Goal: Task Accomplishment & Management: Use online tool/utility

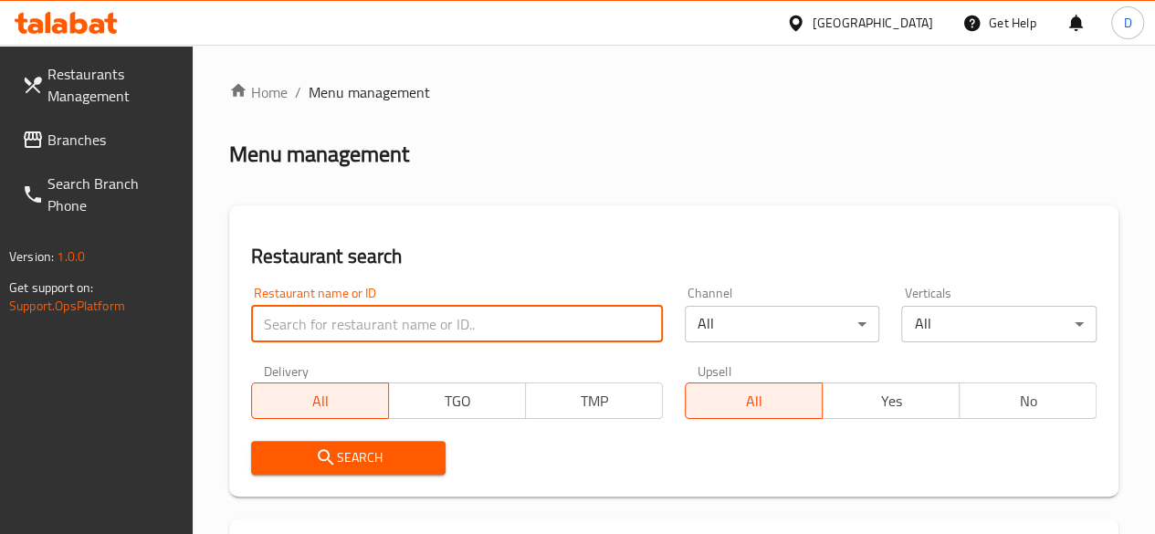
click at [371, 331] on input "search" at bounding box center [457, 324] width 412 height 37
type input "Meat box"
click button "Search" at bounding box center [348, 458] width 195 height 34
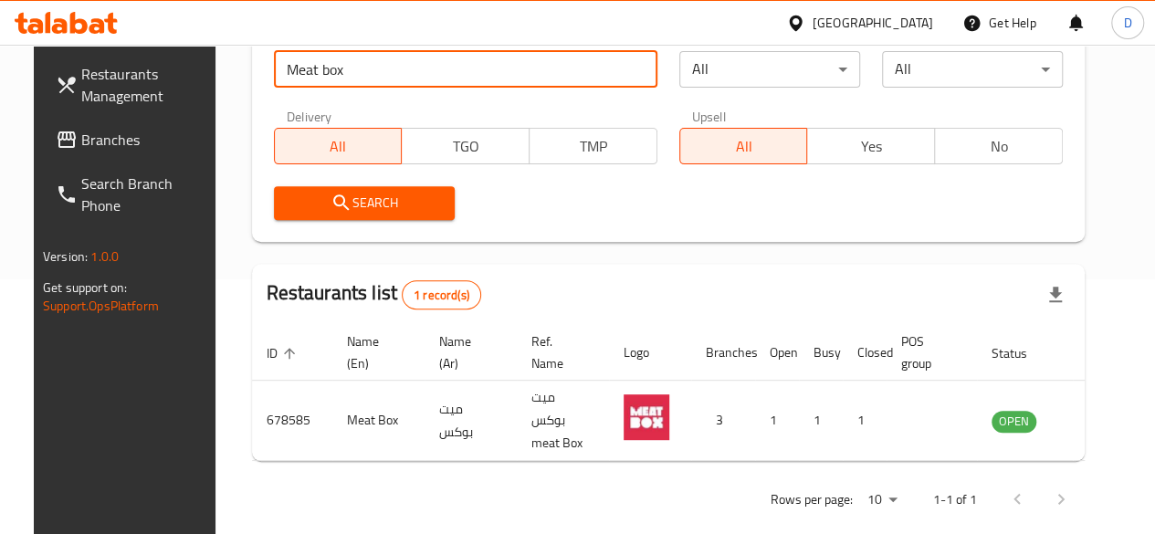
scroll to position [256, 0]
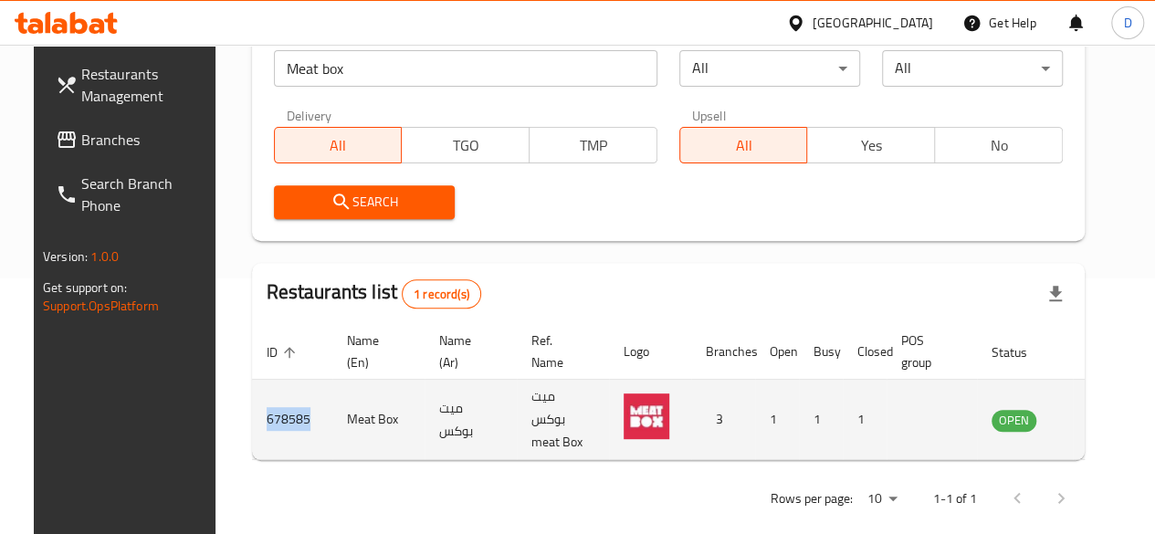
drag, startPoint x: 288, startPoint y: 421, endPoint x: 230, endPoint y: 417, distance: 57.7
click at [252, 417] on td "678585" at bounding box center [292, 420] width 80 height 80
copy td "678585"
click at [1088, 427] on icon "enhanced table" at bounding box center [1099, 420] width 22 height 22
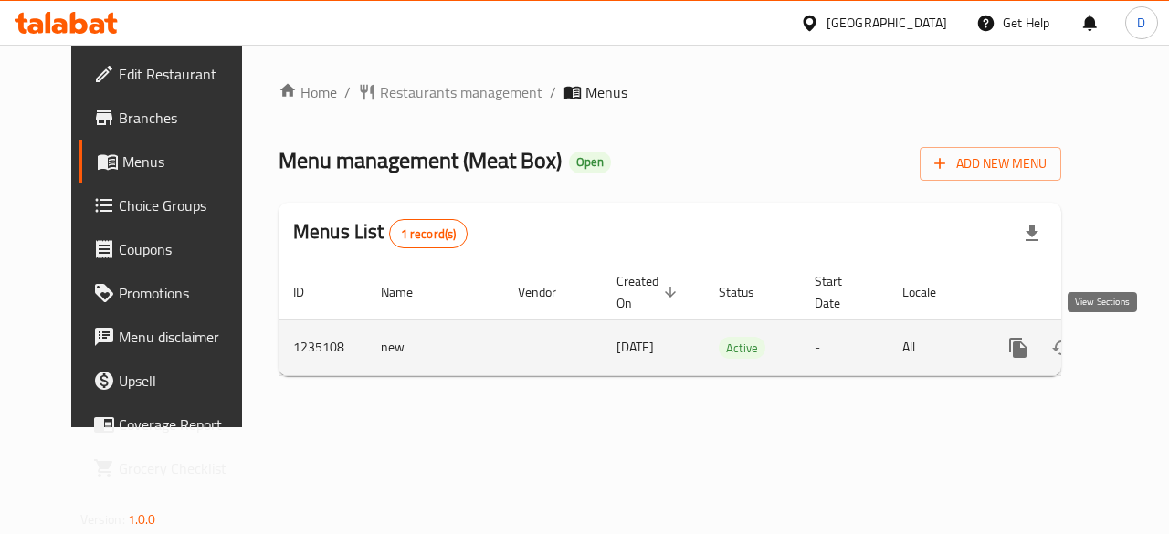
click at [1139, 344] on icon "enhanced table" at bounding box center [1150, 348] width 22 height 22
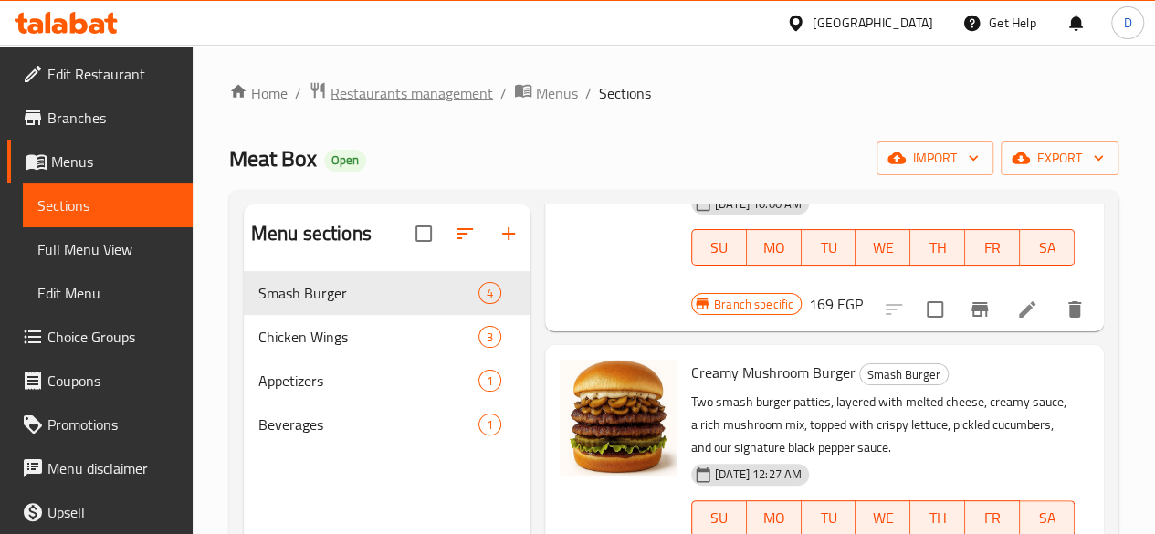
click at [415, 87] on span "Restaurants management" at bounding box center [412, 93] width 163 height 22
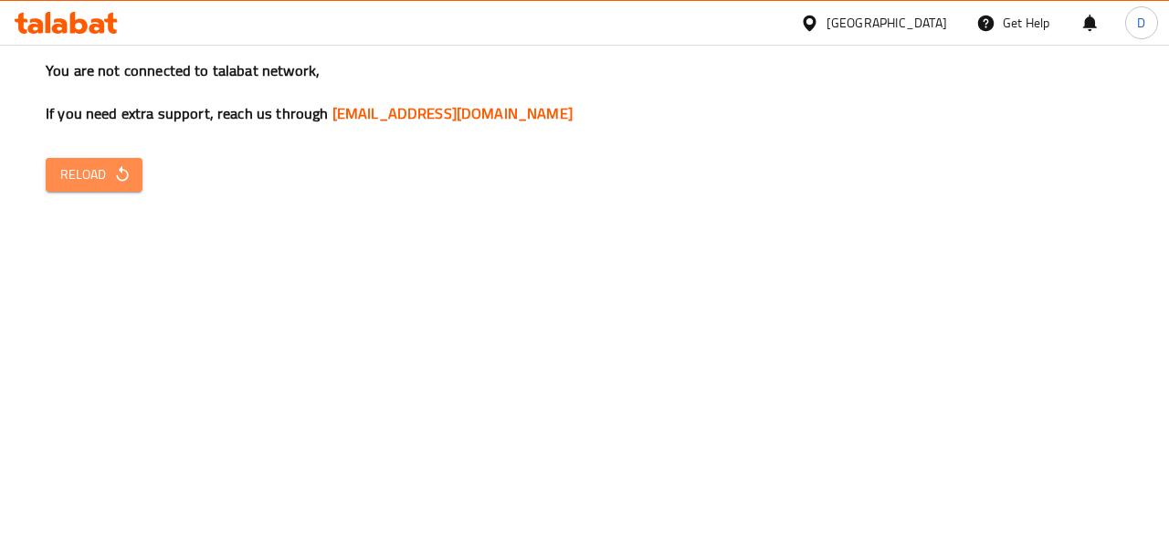
click at [106, 183] on span "Reload" at bounding box center [94, 174] width 68 height 23
click at [121, 161] on button "Reload" at bounding box center [94, 175] width 97 height 34
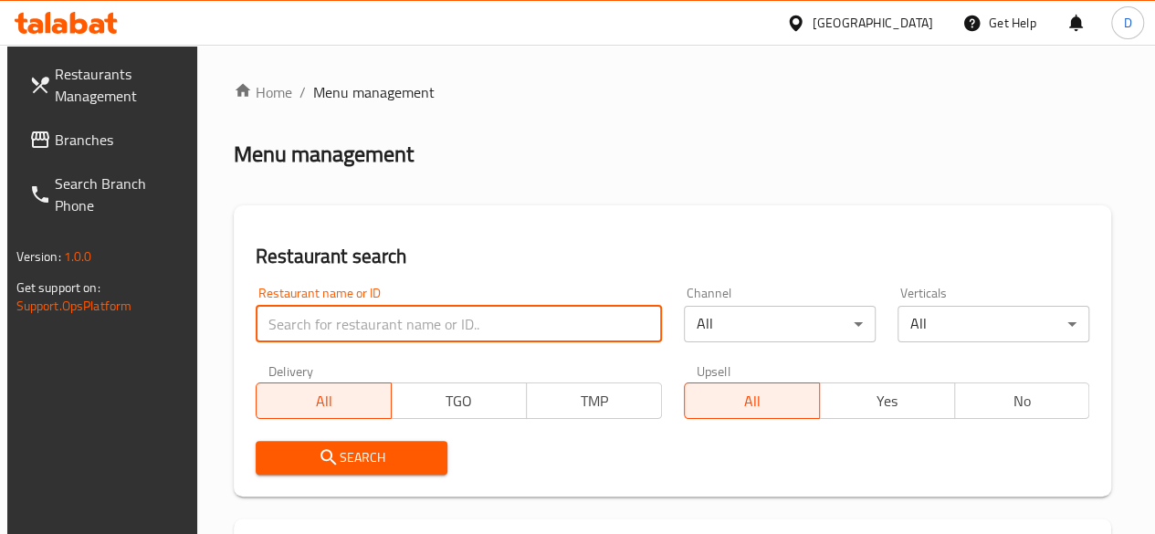
click at [342, 315] on input "search" at bounding box center [459, 324] width 406 height 37
paste input "696930"
type input "696930"
click button "Search" at bounding box center [352, 458] width 192 height 34
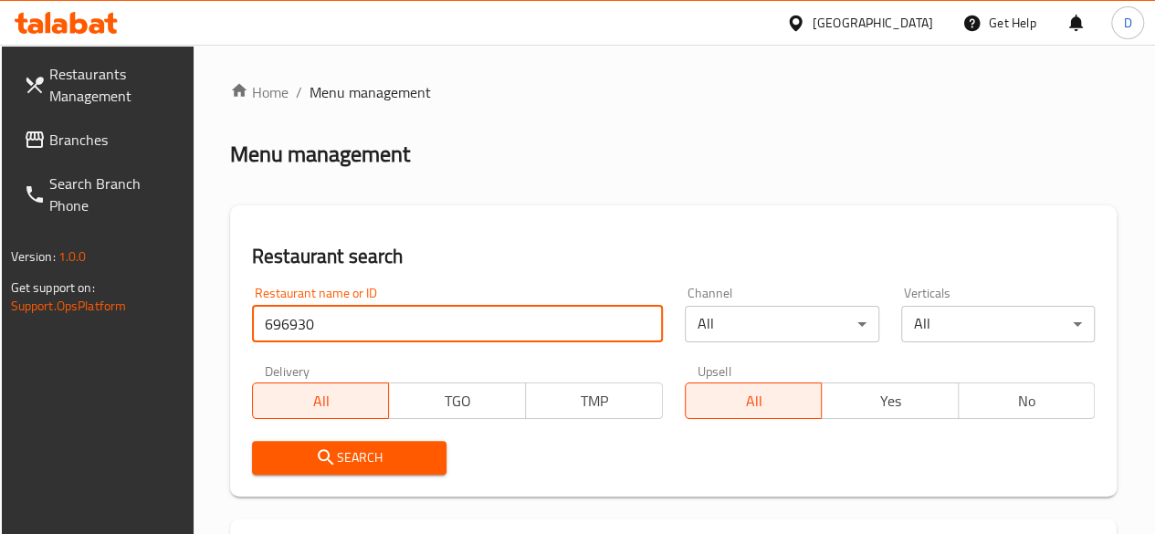
scroll to position [303, 0]
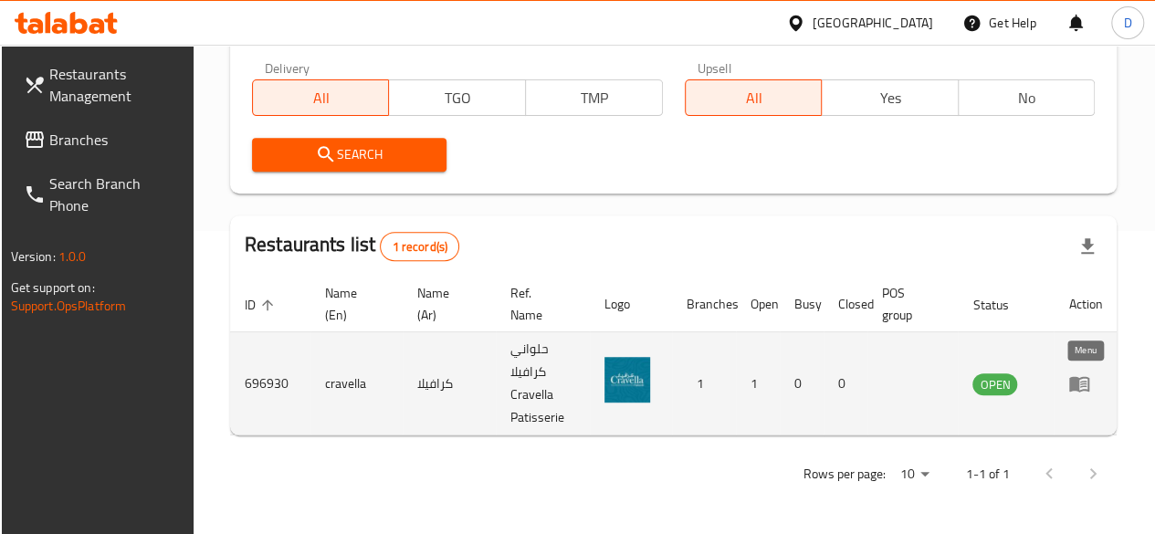
click at [1073, 377] on icon "enhanced table" at bounding box center [1080, 385] width 20 height 16
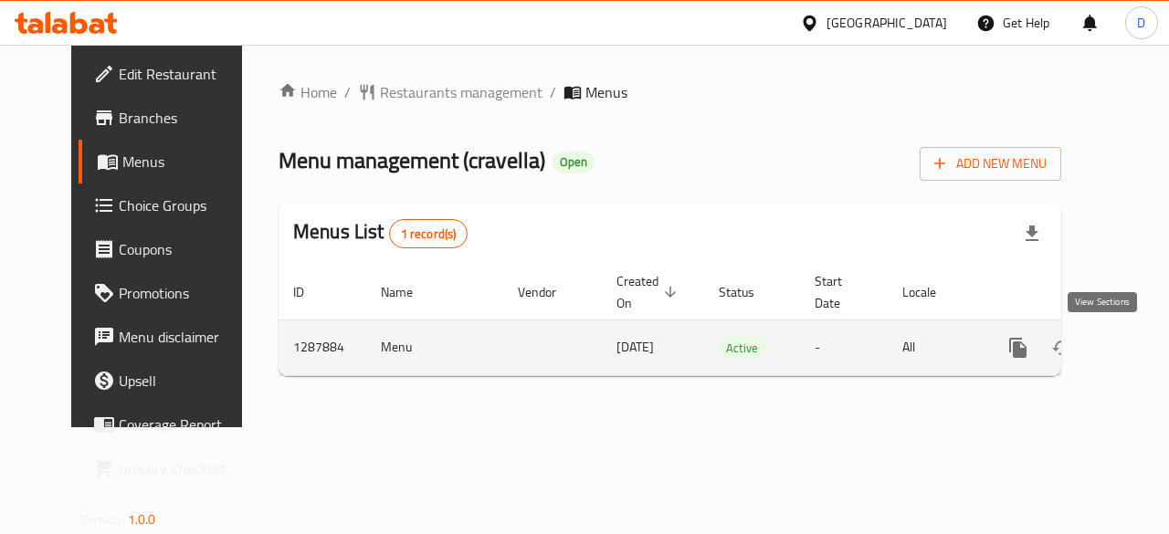
click at [1139, 356] on icon "enhanced table" at bounding box center [1150, 348] width 22 height 22
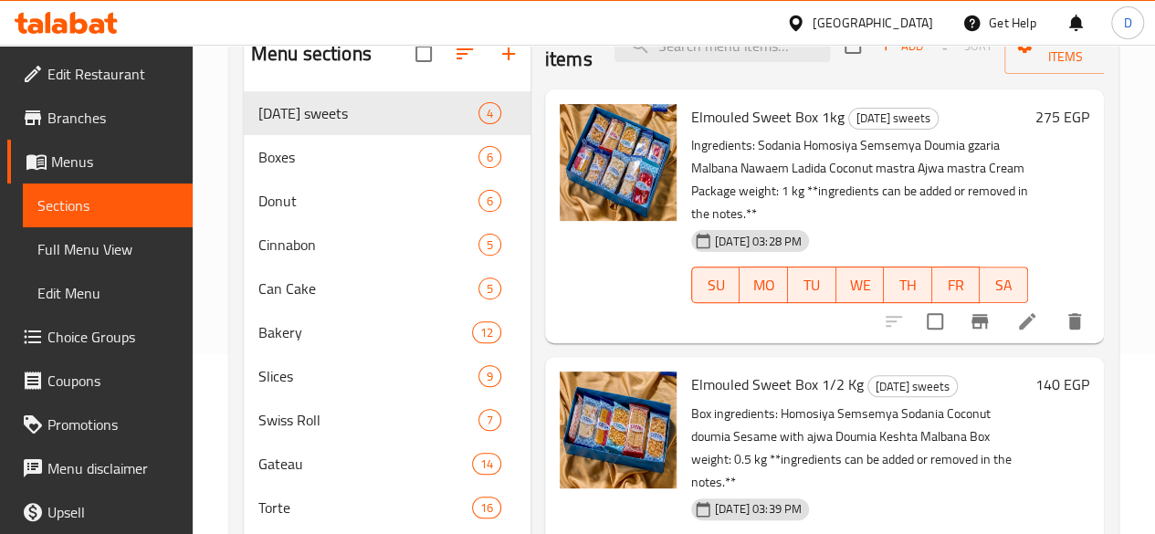
scroll to position [24, 0]
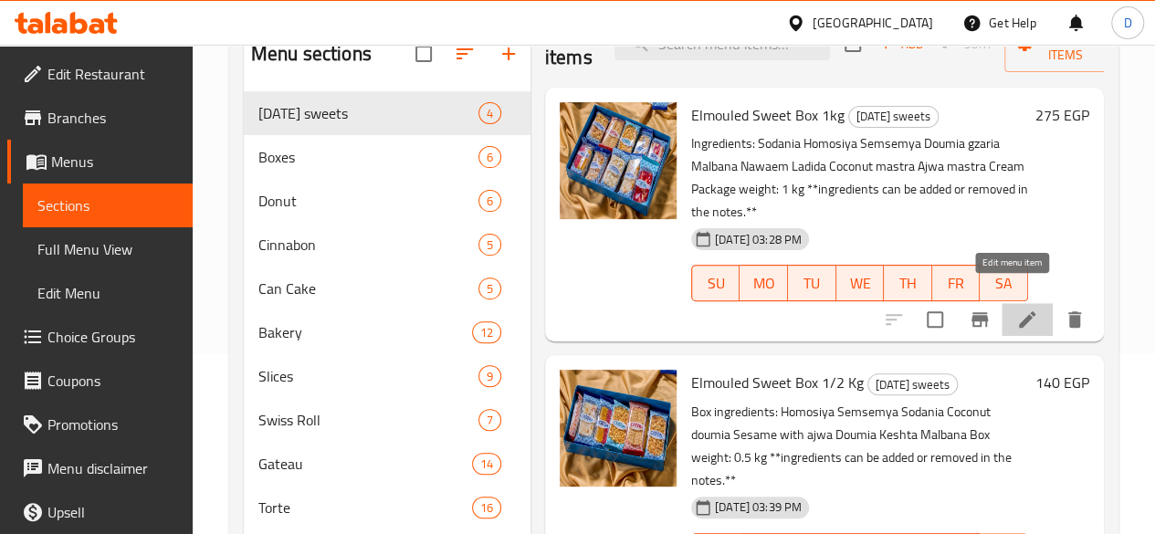
click at [1017, 309] on icon at bounding box center [1028, 320] width 22 height 22
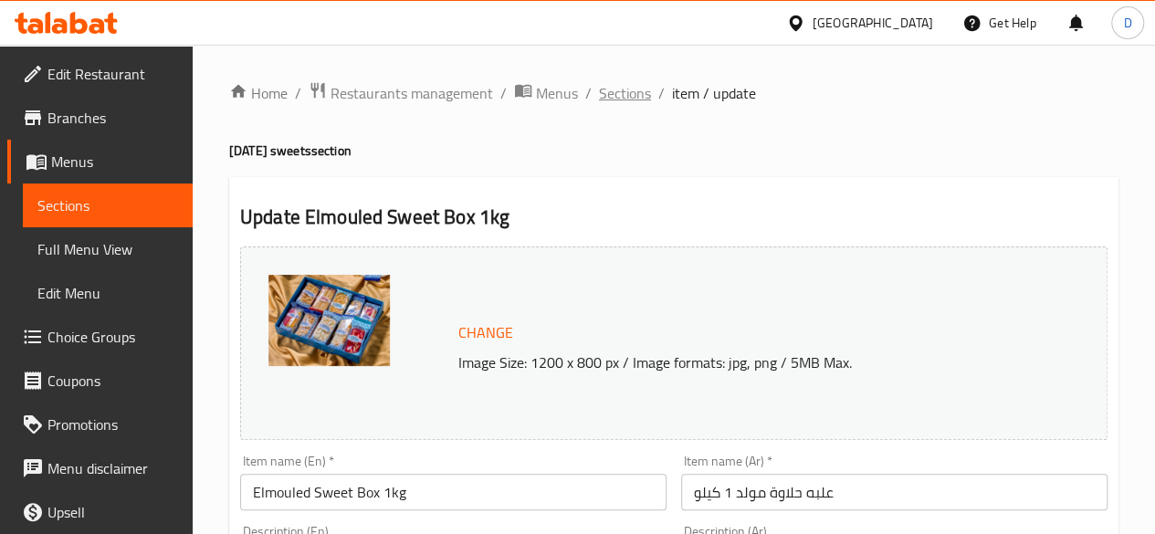
click at [632, 94] on span "Sections" at bounding box center [625, 93] width 52 height 22
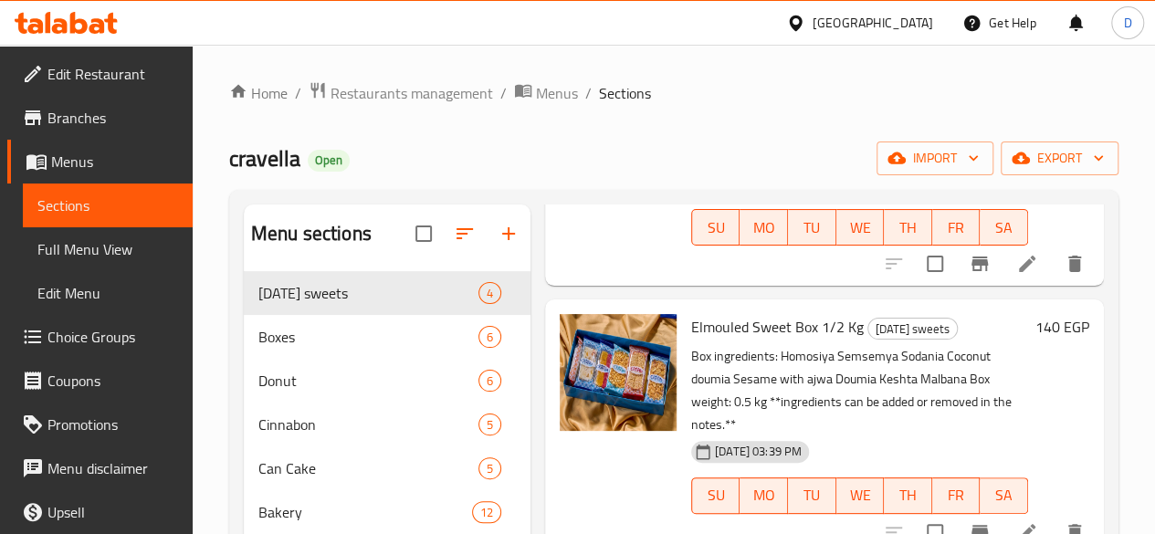
scroll to position [449, 0]
